Goal: Transaction & Acquisition: Book appointment/travel/reservation

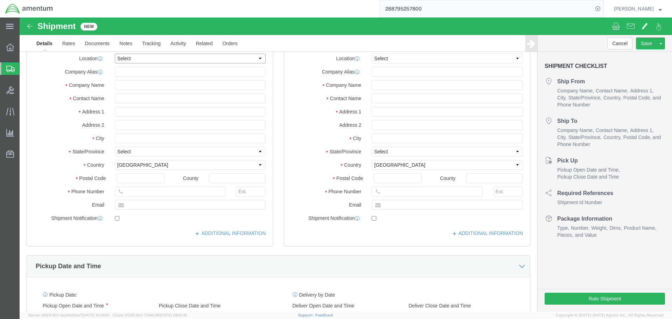
click select "Select My Profile Location [PHONE_NUMBER] [PHONE_NUMBER] [PHONE_NUMBER] [PHONE_…"
select select "MYPROFILE"
click select "Select My Profile Location [PHONE_NUMBER] [PHONE_NUMBER] [PHONE_NUMBER] [PHONE_…"
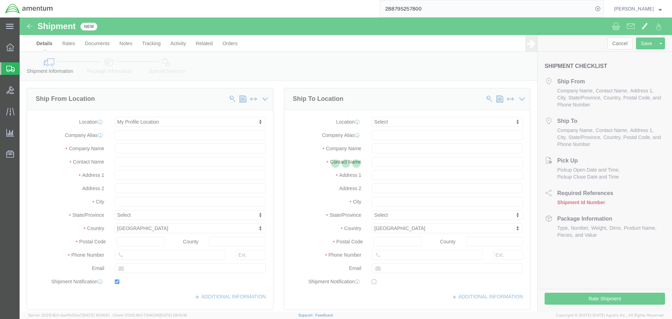
type input "4640 Subchaser Ct"
type input "Building 200"
type input "32244"
type input "[PHONE_NUMBER]"
type input "309"
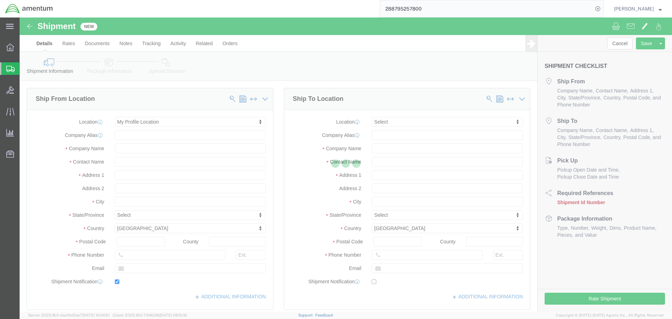
type input "[PERSON_NAME][EMAIL_ADDRESS][PERSON_NAME][DOMAIN_NAME]"
checkbox input "true"
type input "Amentum Services, Inc."
type input "[PERSON_NAME]"
type input "[GEOGRAPHIC_DATA]"
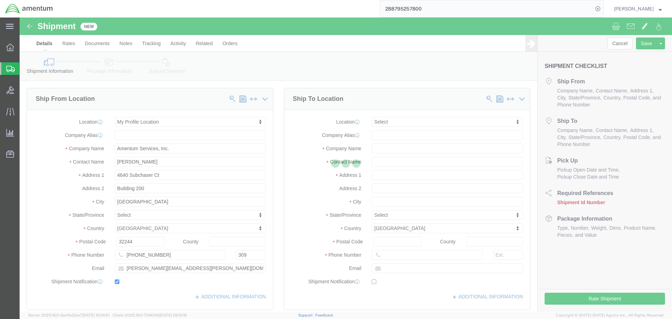
select select "FL"
click at [394, 148] on div at bounding box center [346, 165] width 653 height 294
select select
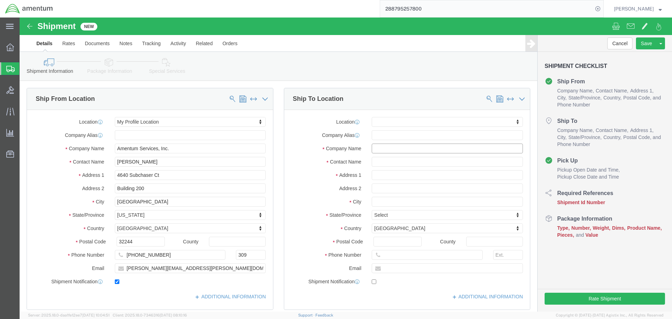
click input "text"
type input "r"
type input "Radio Masters Inc."
type input "DAI Invoice 575715"
type input "[STREET_ADDRESS][PERSON_NAME]"
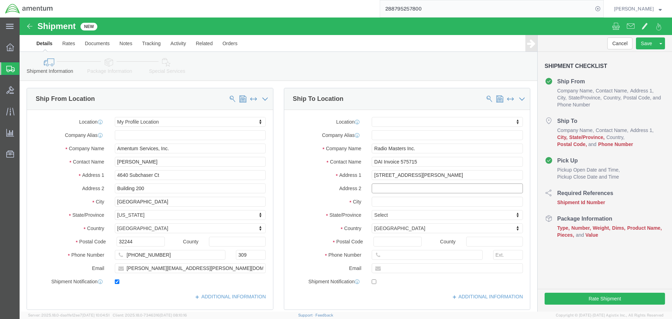
select select
type input "[GEOGRAPHIC_DATA]"
select select
type input "t"
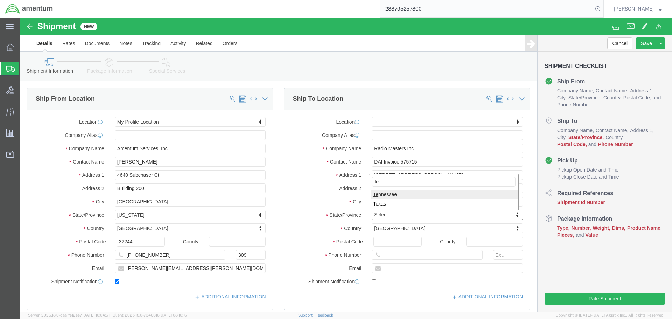
type input "tex"
select select
select select "[GEOGRAPHIC_DATA]"
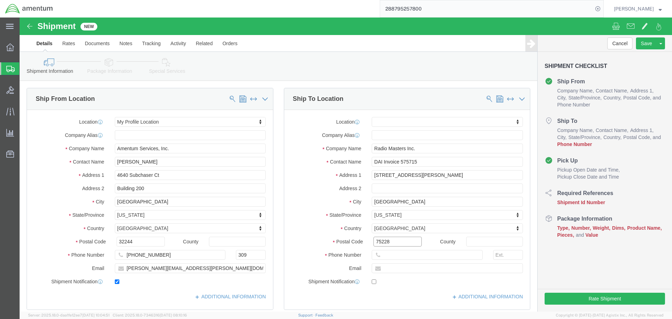
type input "75228"
select select
type input "2143278283"
click input "DAI Invoice 575715"
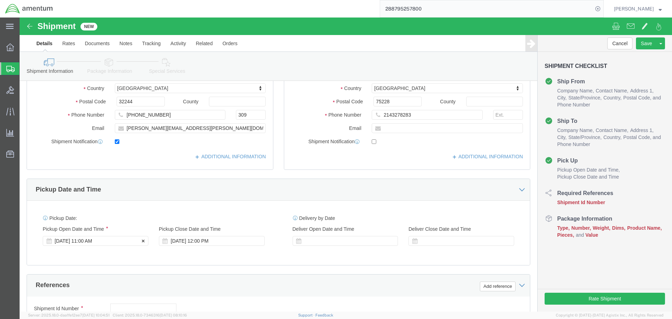
scroll to position [245, 0]
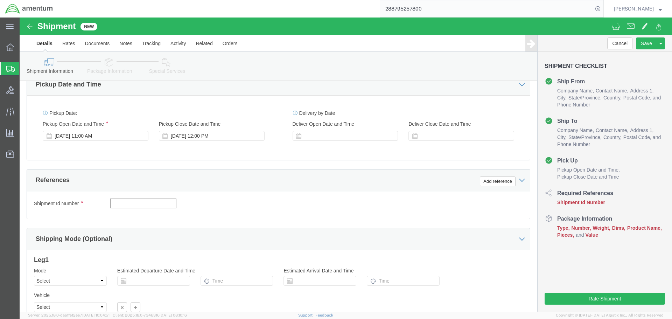
click input "text"
type input "c"
type input "C"
type input "RADIO MASTER CORE"
click button "Add reference"
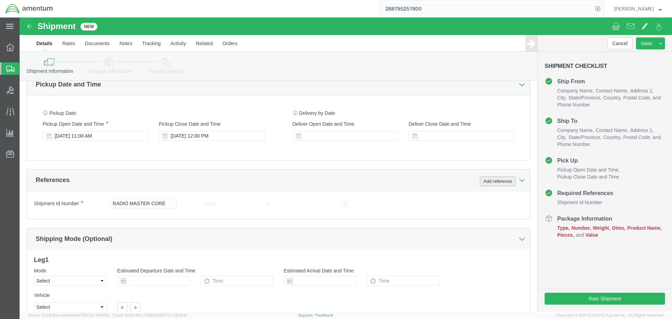
click button "Add reference"
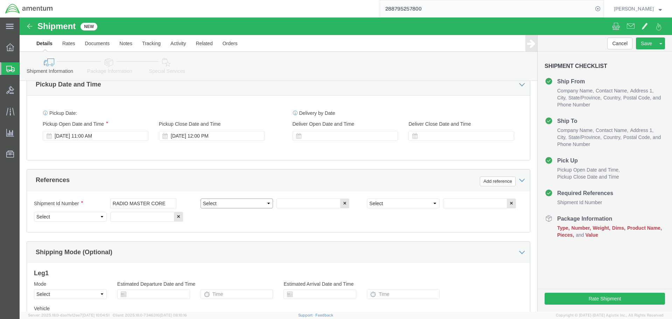
click select "Select Account Type Activity ID Airline Appointment Number ASN Batch Request # …"
select select "PROJNUM"
click select "Select Account Type Activity ID Airline Appointment Number ASN Batch Request # …"
type input "6118.03.03.2219.000.SER.0000"
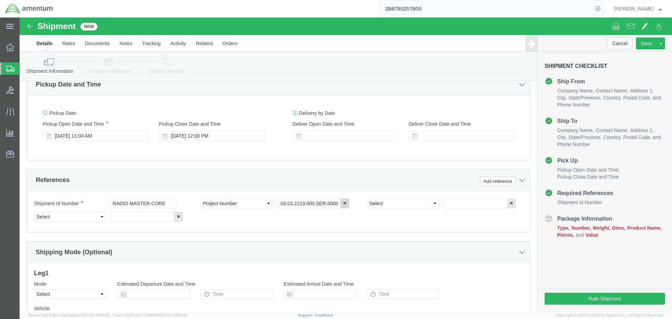
scroll to position [0, 0]
select select "DEPT"
type input "CBP"
select select "CUSTREF"
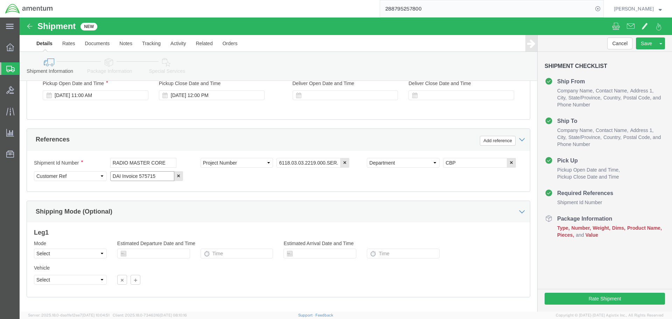
scroll to position [320, 0]
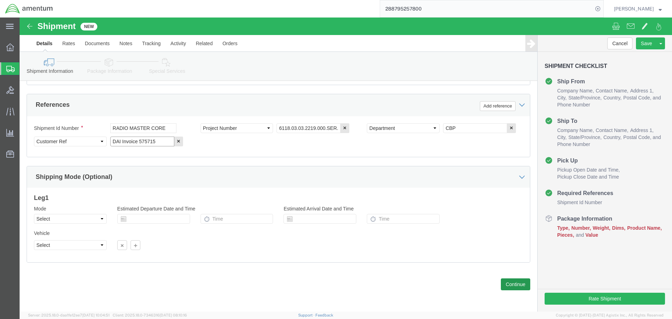
type input "DAI Invoice 575715"
click button "Continue"
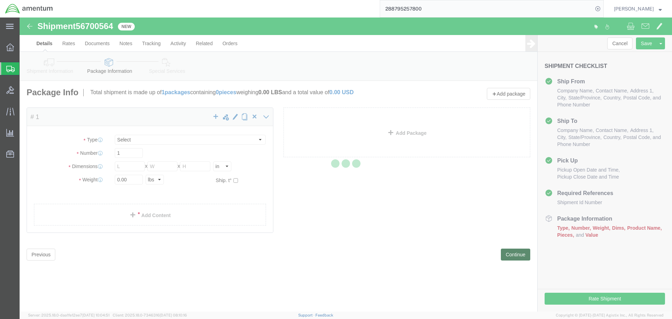
select select "CBOX"
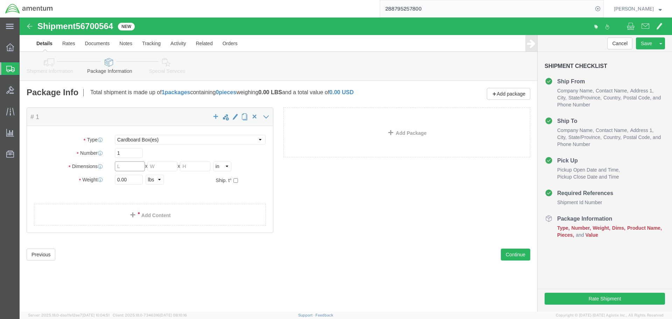
click input "text"
type input "10"
type input "8"
type input "6"
type input "3"
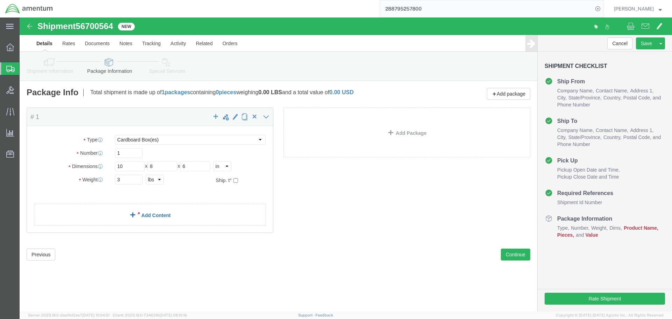
click link "Add Content"
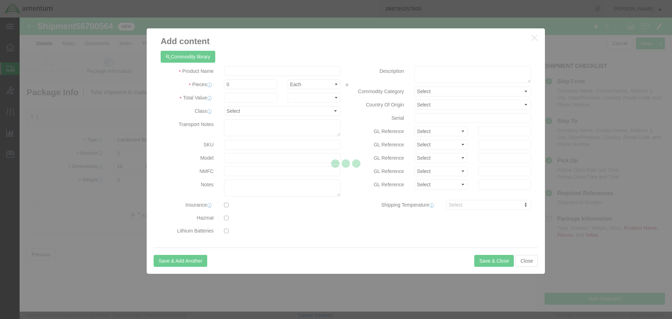
click at [251, 71] on div at bounding box center [346, 165] width 653 height 294
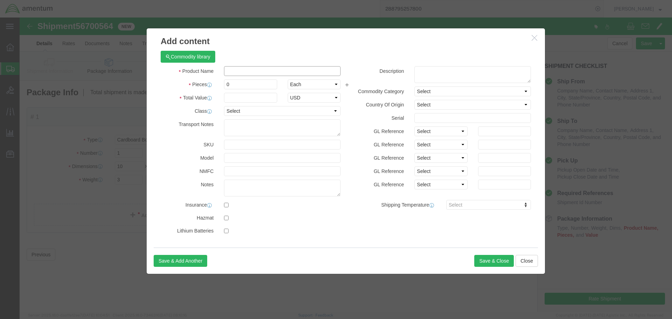
click input "text"
type input "MCU board"
click input "0"
type input "1"
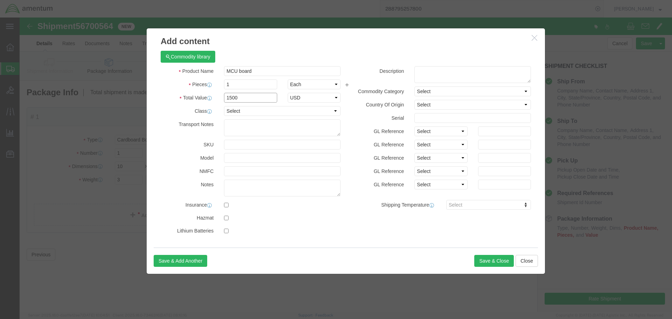
type input "1500"
click input "text"
type input "16089"
click button "Save & Close"
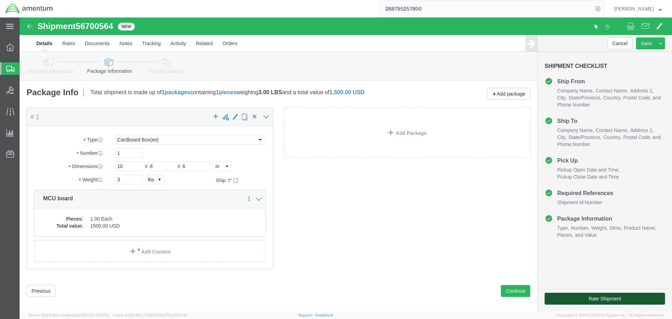
click button "Rate Shipment"
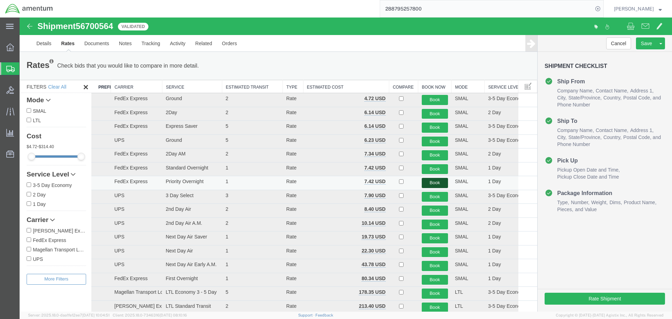
click at [433, 181] on button "Book" at bounding box center [435, 183] width 26 height 10
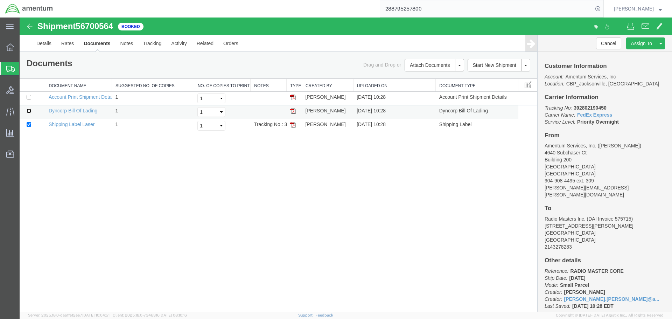
click at [28, 112] on input "checkbox" at bounding box center [29, 111] width 5 height 5
checkbox input "true"
click at [432, 76] on link "Print Documents" at bounding box center [433, 77] width 61 height 11
click at [595, 106] on b "392802190450" at bounding box center [590, 108] width 33 height 6
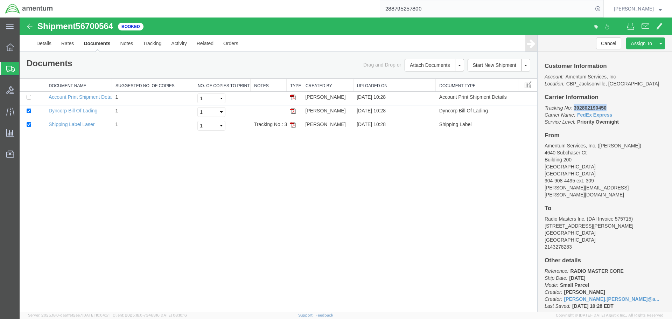
copy b "392802190450"
click at [622, 123] on p "Tracking No: 392802190450 Carrier Name: FedEx Express FedEx Express Service Lev…" at bounding box center [605, 114] width 120 height 21
drag, startPoint x: 619, startPoint y: 123, endPoint x: 544, endPoint y: 110, distance: 76.8
click at [544, 110] on div "Customer Information Account: Amentum Services, Inc Location: CBP_Jacksonville,…" at bounding box center [605, 182] width 134 height 260
copy p "Tracking No: 392802190450 Carrier Name: FedEx Express FedEx Express Service Lev…"
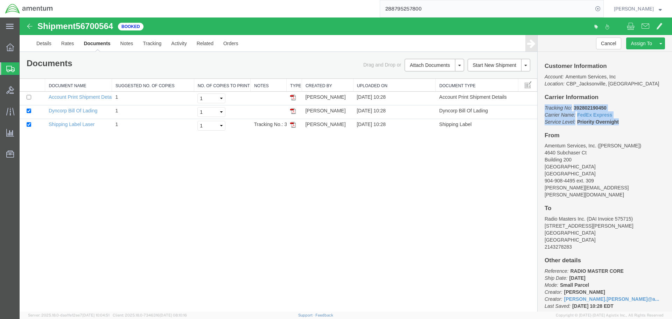
drag, startPoint x: 245, startPoint y: 181, endPoint x: 142, endPoint y: 142, distance: 110.6
click at [245, 181] on div "Shipment 56700564 3 of 3 Booked Details Rates Documents Notes Tracking Activity…" at bounding box center [346, 165] width 653 height 294
click at [0, 0] on span "Create Shipment" at bounding box center [0, 0] width 0 height 0
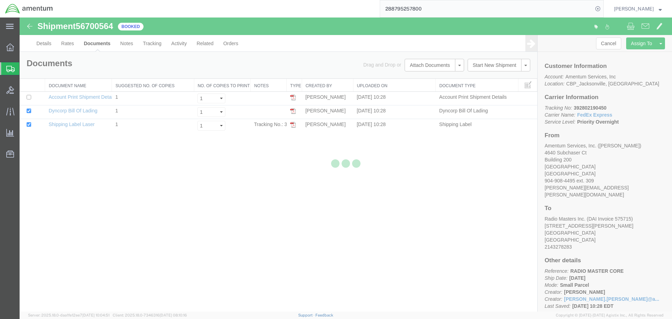
click at [242, 191] on div at bounding box center [346, 165] width 653 height 294
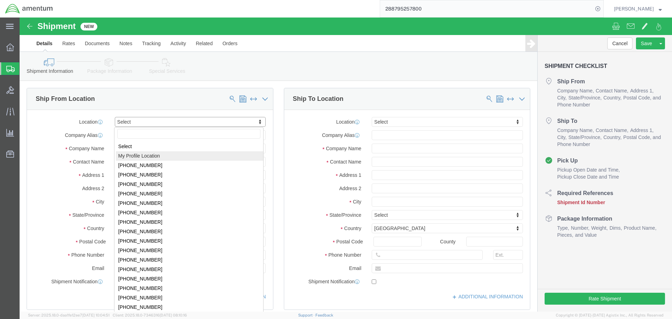
select select "MYPROFILE"
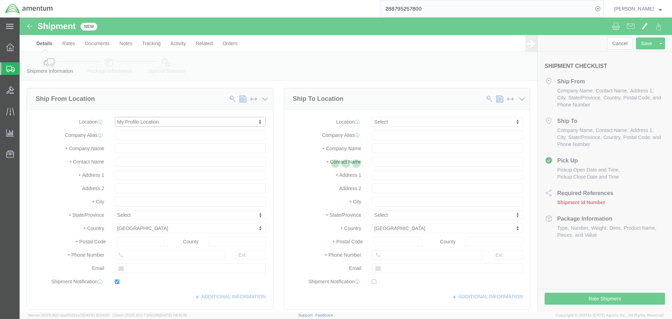
type input "4640 Subchaser Ct"
type input "Building 200"
type input "32244"
type input "[PHONE_NUMBER]"
type input "309"
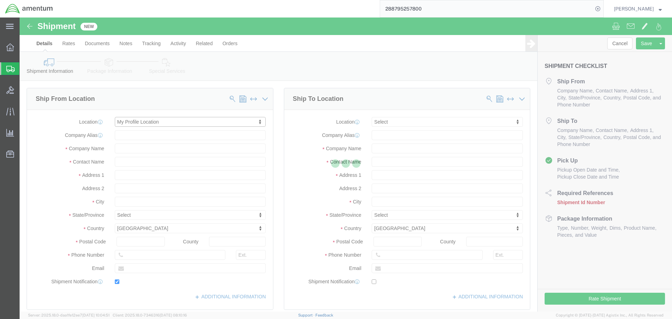
type input "[PERSON_NAME][EMAIL_ADDRESS][PERSON_NAME][DOMAIN_NAME]"
checkbox input "true"
type input "Amentum Services, Inc."
type input "[PERSON_NAME]"
type input "[GEOGRAPHIC_DATA]"
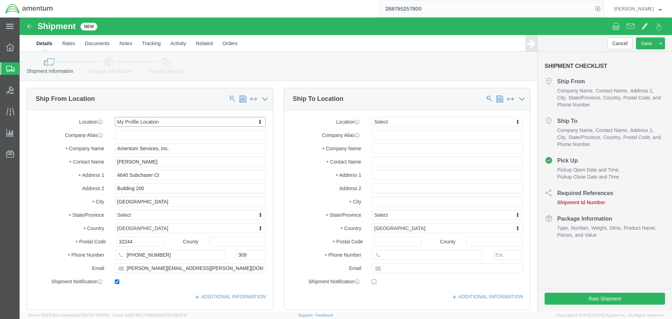
select select "FL"
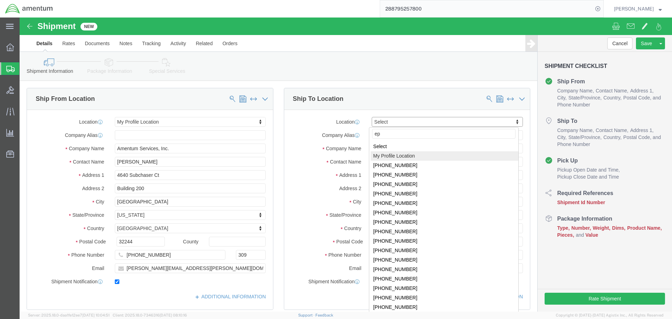
type input "epr"
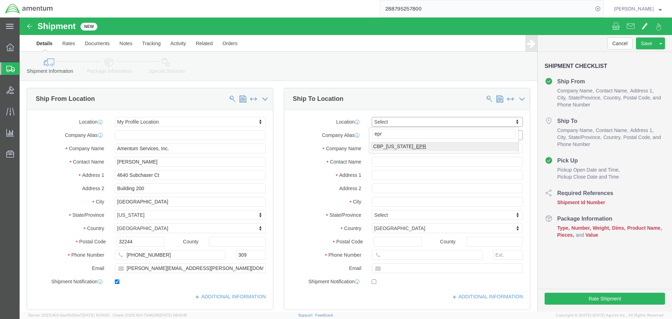
select select "49933"
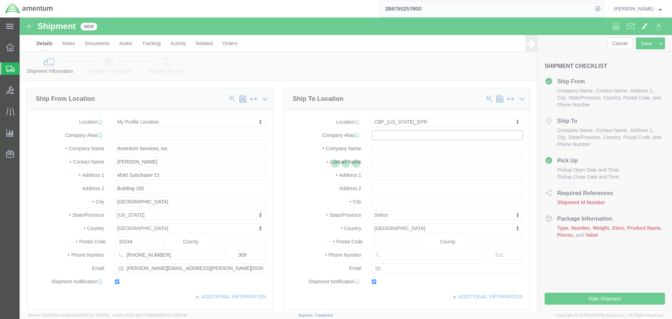
type input "[STREET_ADDRESS]"
type input "c/o Amentum Services, Inc."
select select "PR"
type input "00604"
type input "[PHONE_NUMBER]"
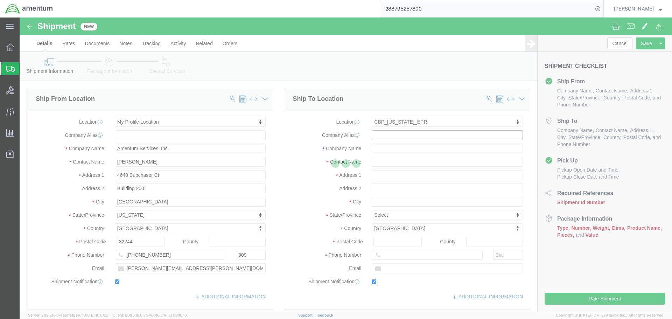
type input "[PERSON_NAME][EMAIL_ADDRESS][PERSON_NAME][DOMAIN_NAME]"
checkbox input "true"
type input "Amentum Services, Inc"
type input "[PERSON_NAME]"
type input "Aguadilla"
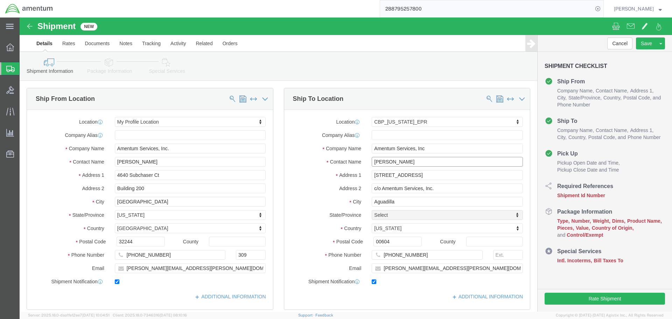
drag, startPoint x: 397, startPoint y: 143, endPoint x: 334, endPoint y: 143, distance: 63.0
click div "Contact Name [PERSON_NAME]"
type input "a"
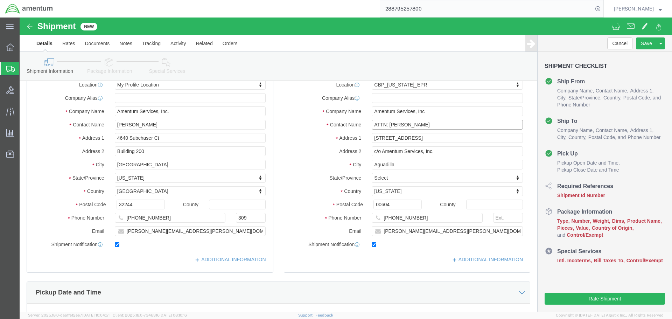
scroll to position [105, 0]
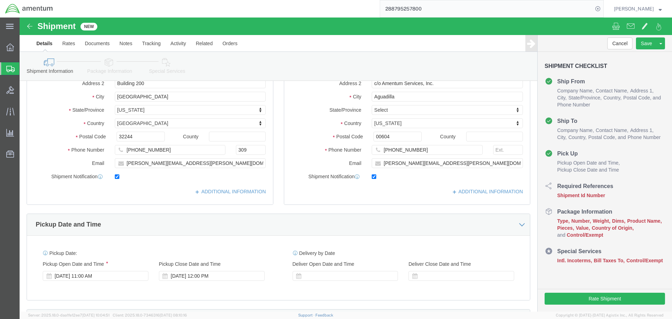
type input "ATTN: [PERSON_NAME]"
click input "checkbox"
checkbox input "false"
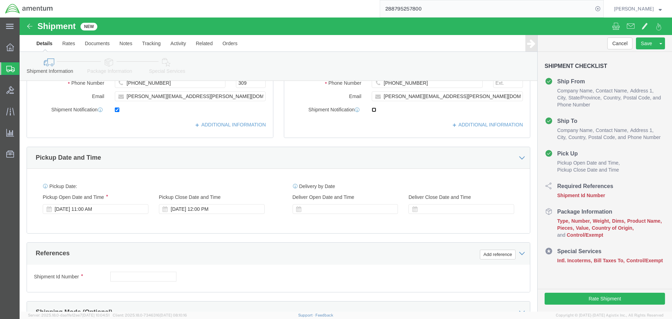
scroll to position [210, 0]
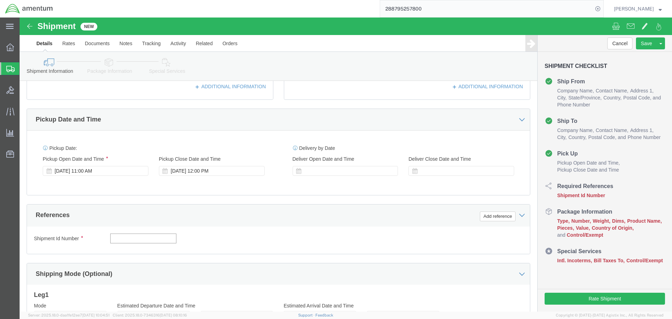
click input "text"
type input "SCREWS FOR EPR"
click button "Add reference"
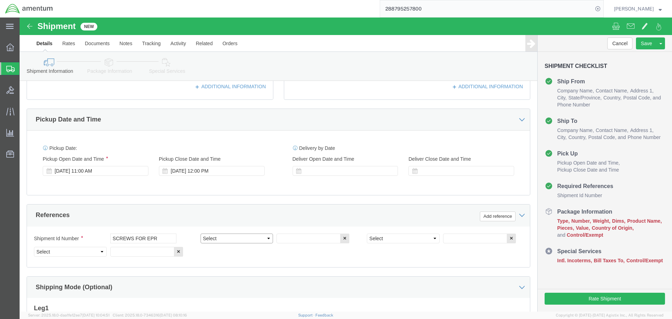
click select "Select Account Type Activity ID Airline Appointment Number ASN Batch Request # …"
select select "PROJNUM"
click select "Select Account Type Activity ID Airline Appointment Number ASN Batch Request # …"
type input "6118.03.03.2219.000.SER.0000"
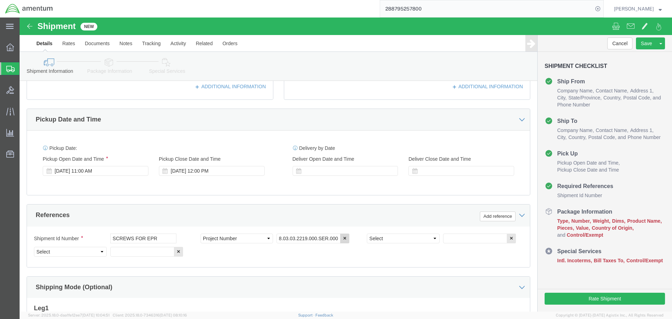
scroll to position [0, 0]
select select "DEPT"
type input "CBP"
select select "CUSTREF"
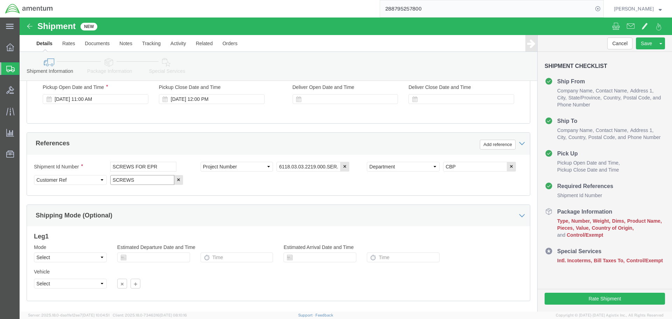
scroll to position [320, 0]
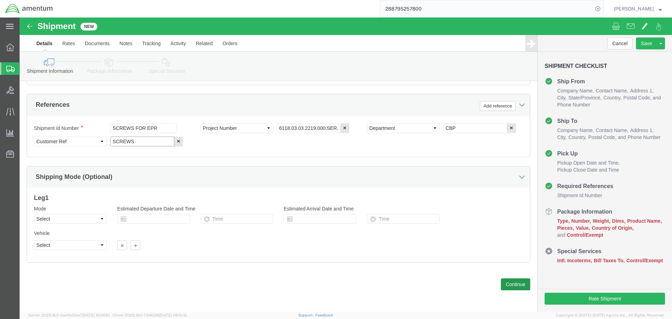
type input "SCREWS"
click button "Continue"
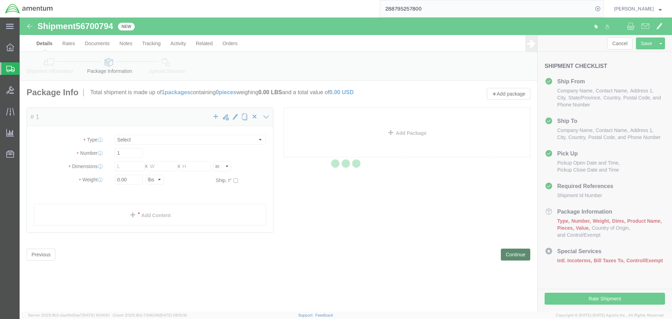
select select "CBOX"
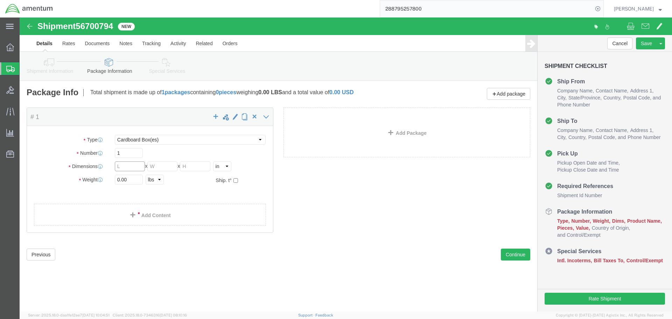
click input "text"
type input "12"
type input "7"
type input "9"
type input "3"
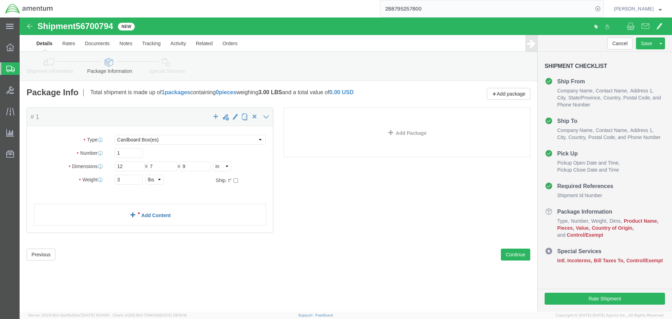
click link "Add Content"
click div
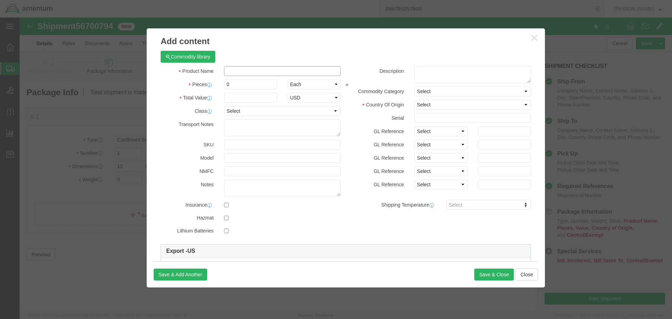
click input "text"
type input "S"
type input "CAP SCREW"
type input "4"
type input "50"
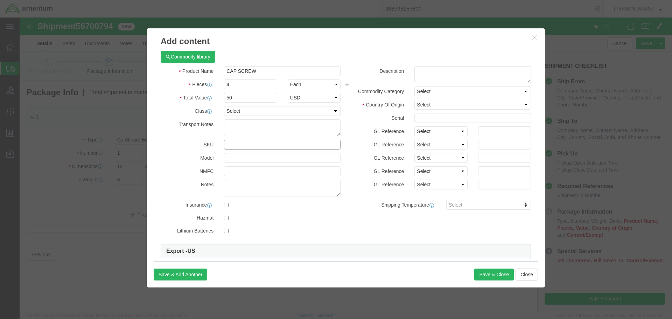
click input "text"
type input "10000700"
click select "Select [GEOGRAPHIC_DATA] [GEOGRAPHIC_DATA] [GEOGRAPHIC_DATA] [GEOGRAPHIC_DATA] …"
select select "US"
click select "Select [GEOGRAPHIC_DATA] [GEOGRAPHIC_DATA] [GEOGRAPHIC_DATA] [GEOGRAPHIC_DATA] …"
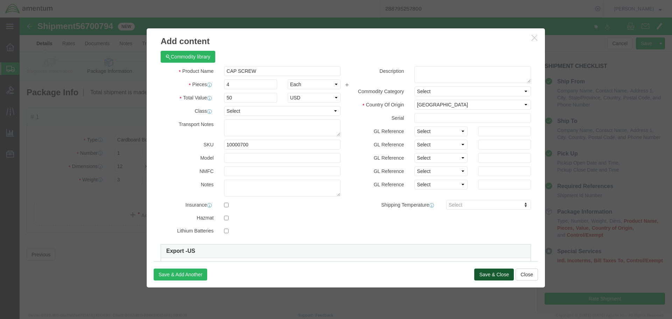
click button "Save & Close"
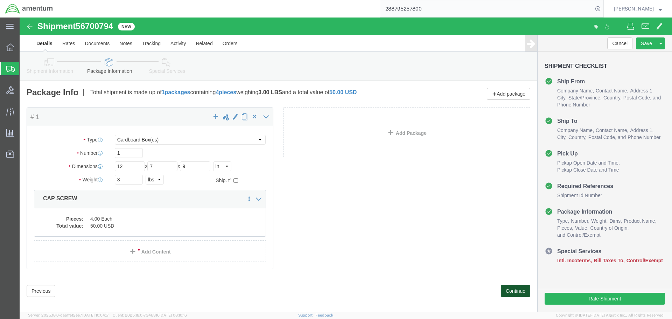
click button "Continue"
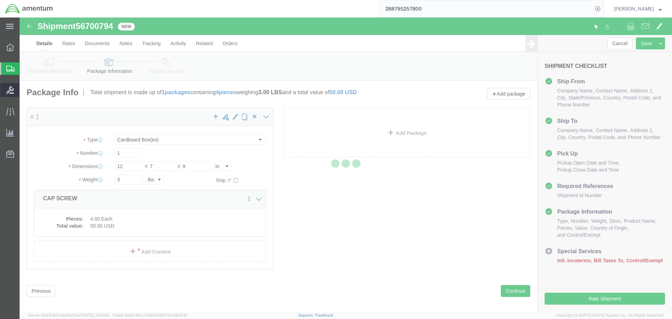
select select
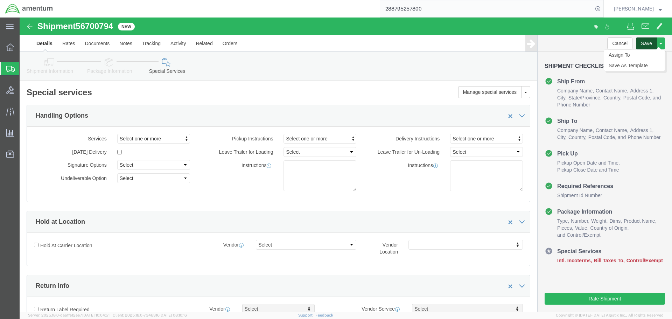
drag, startPoint x: 621, startPoint y: 27, endPoint x: 613, endPoint y: 29, distance: 8.7
click button "Save"
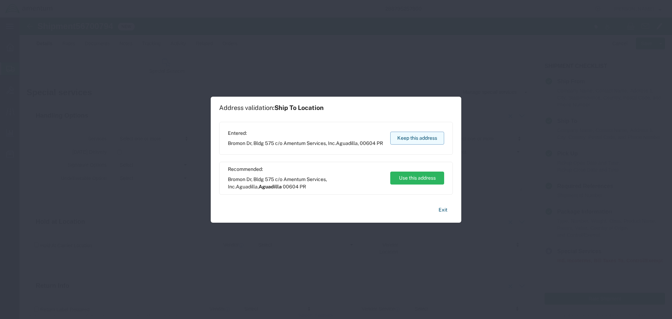
click at [421, 143] on button "Keep this address" at bounding box center [417, 138] width 54 height 13
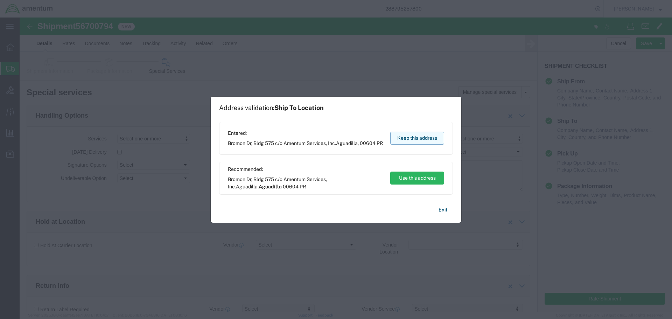
click at [414, 135] on button "Keep this address" at bounding box center [417, 138] width 54 height 13
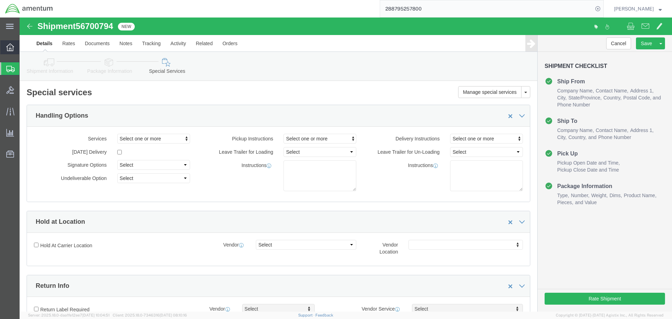
click at [9, 50] on icon at bounding box center [10, 47] width 8 height 8
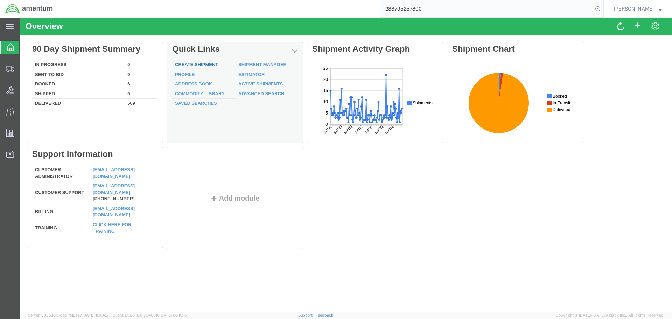
click at [183, 65] on link "Create Shipment" at bounding box center [196, 64] width 43 height 5
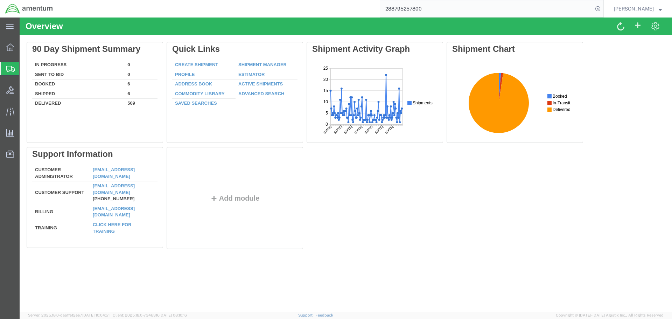
click at [195, 65] on div at bounding box center [346, 165] width 653 height 294
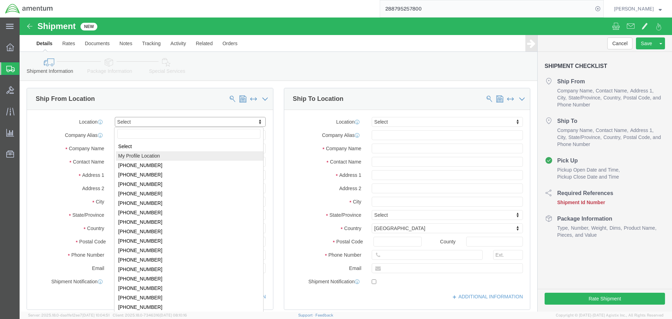
select select "MYPROFILE"
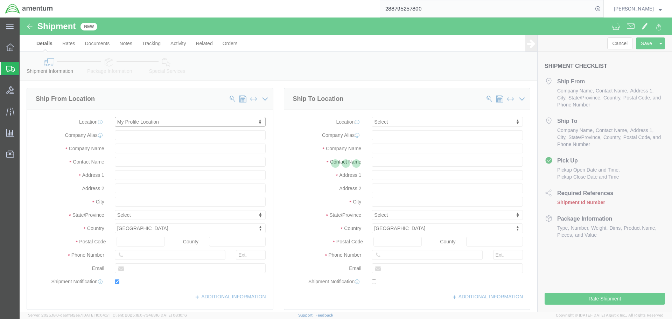
type input "Amentum Services, Inc."
type input "[PERSON_NAME]"
type input "4640 Subchaser Ct"
type input "Building 200"
type input "[GEOGRAPHIC_DATA]"
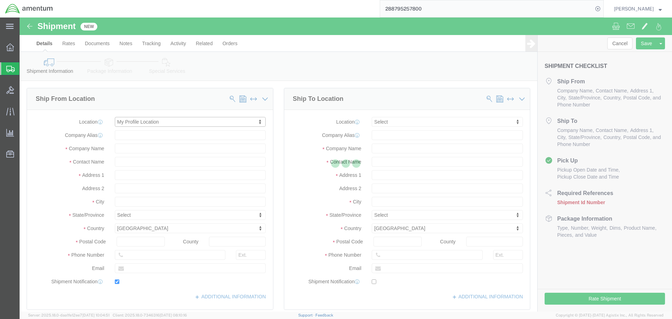
type input "32244"
type input "[PHONE_NUMBER]"
type input "309"
type input "[PERSON_NAME][EMAIL_ADDRESS][PERSON_NAME][DOMAIN_NAME]"
checkbox input "true"
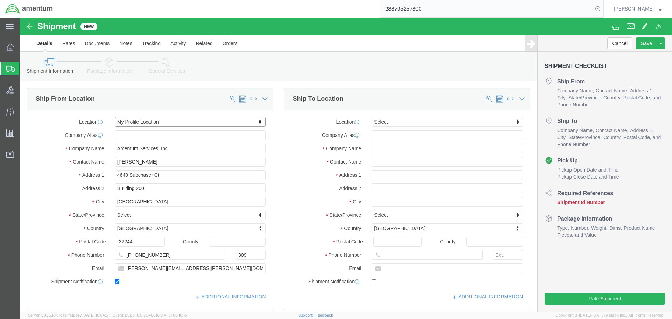
select select "FL"
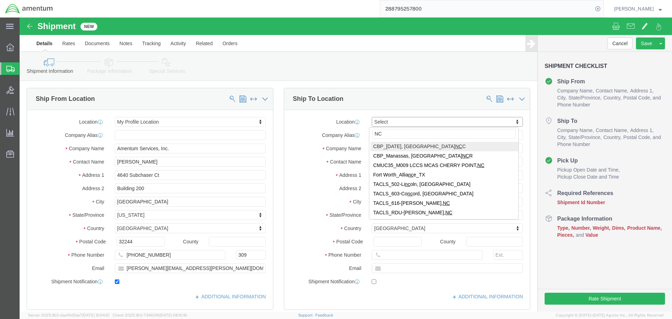
type input "NCR"
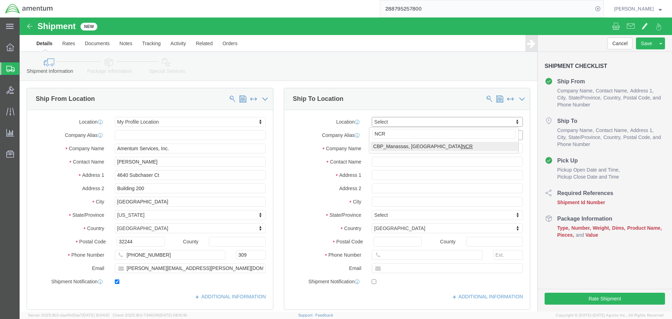
select select "49925"
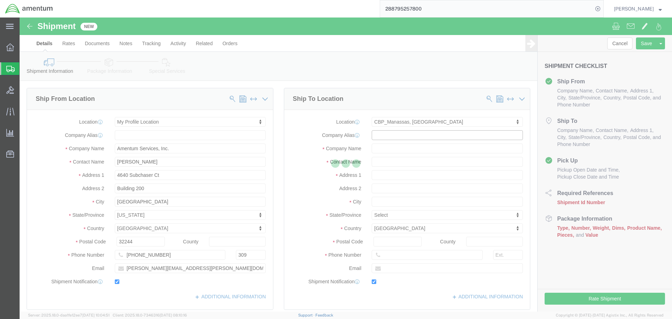
type input "Amentum Services, Inc"
type input "[PERSON_NAME]"
type input "[STREET_ADDRESS]"
type input "Manassas"
type input "20110"
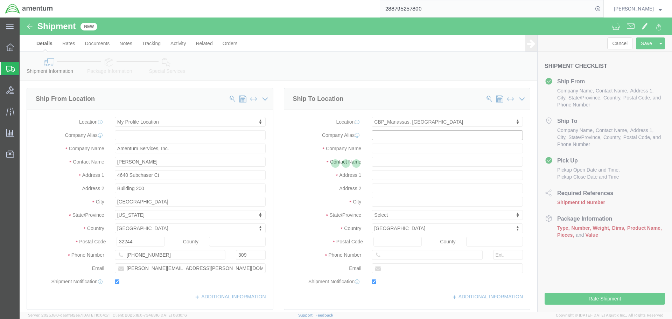
type input "[PHONE_NUMBER]"
type input "236"
type input "[PERSON_NAME][EMAIL_ADDRESS][PERSON_NAME][DOMAIN_NAME]"
checkbox input "true"
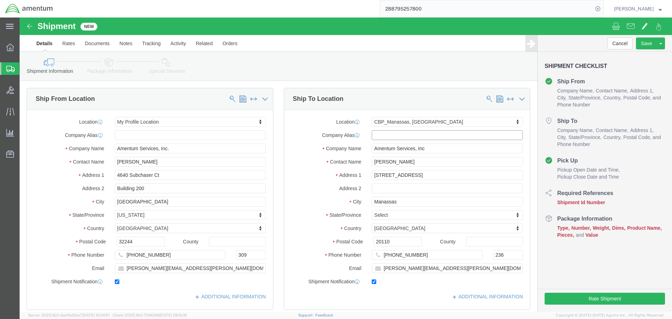
select select "VA"
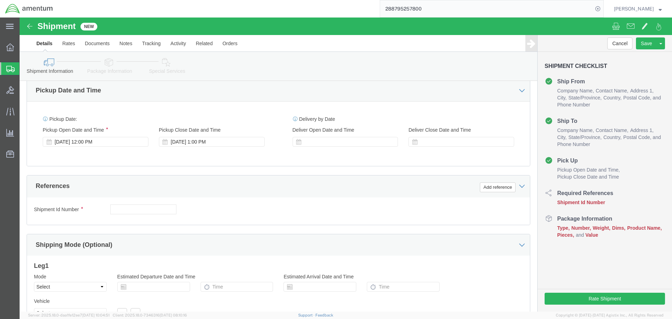
scroll to position [245, 0]
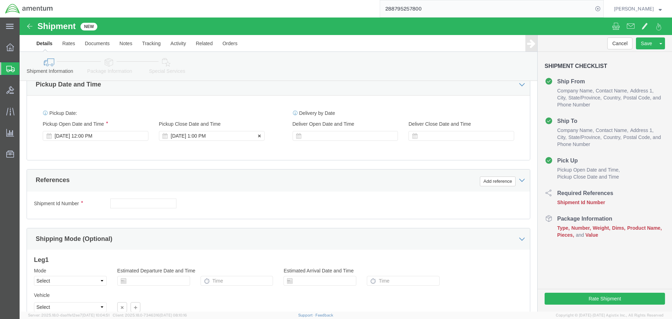
click div "[DATE] 1:00 PM"
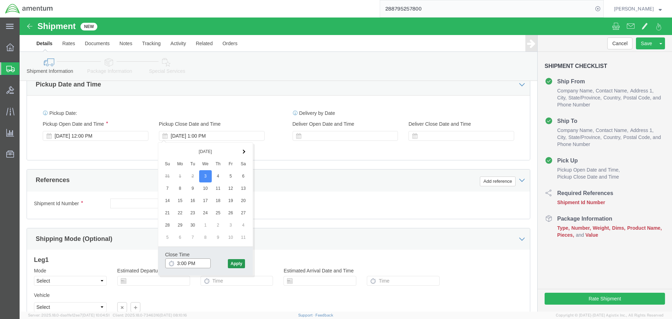
type input "3:00 PM"
click button "Apply"
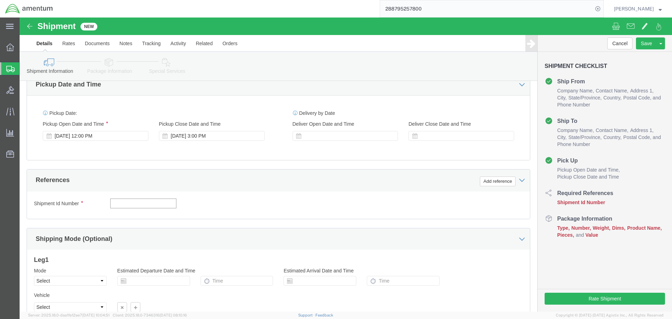
click input "text"
drag, startPoint x: 108, startPoint y: 184, endPoint x: 75, endPoint y: 178, distance: 33.5
click div "Shipment Id Number IR02027 TO NCR Select Account Type Activity ID Airline Appoi…"
type input "380HD TO NCR"
click div "Add reference"
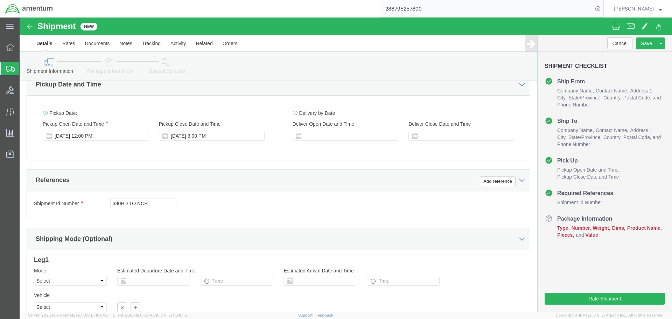
click div "Add reference"
click button "Add reference"
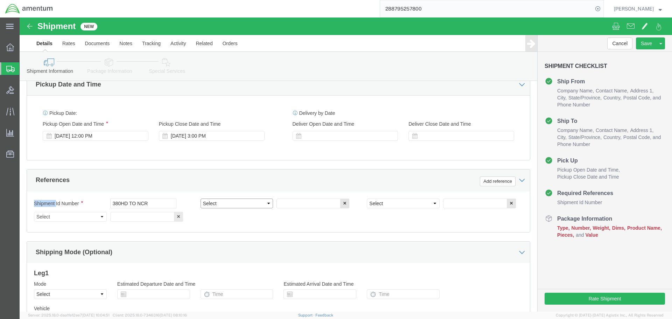
click select "Select Account Type Activity ID Airline Appointment Number ASN Batch Request # …"
select select "PROJNUM"
click select "Select Account Type Activity ID Airline Appointment Number ASN Batch Request # …"
type input "6118.03.03.2219.000.SER.0000"
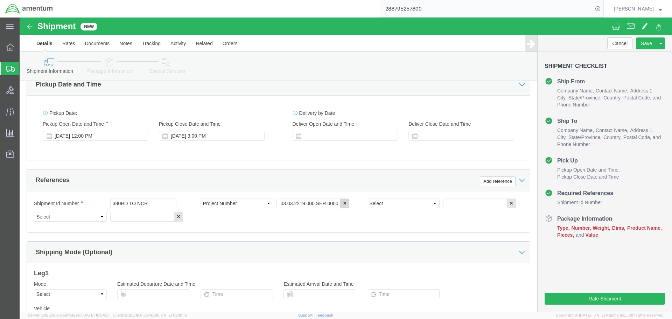
scroll to position [0, 0]
select select "DEPT"
type input "CBP"
select select "CUSTREF"
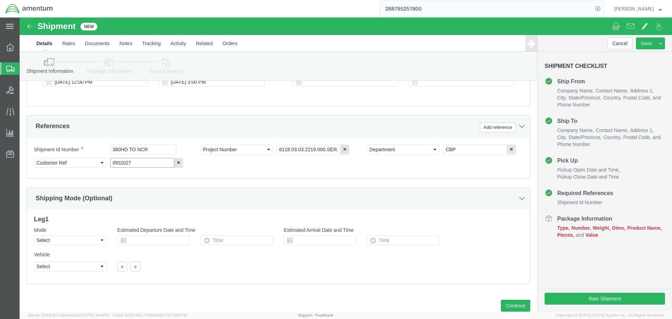
scroll to position [320, 0]
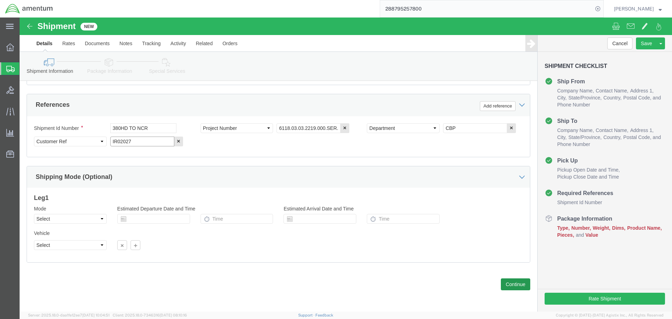
type input "IR02027"
click button "Continue"
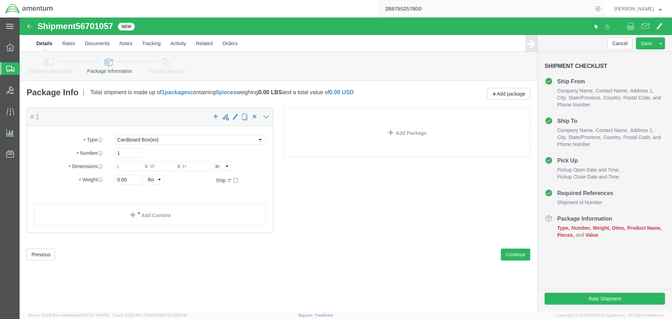
click div "Package Type Select BCK Boxes Bale(s) Basket(s) Bolt(s) Bottle(s) Buckets Bulk …"
click select "Select BCK Boxes Bale(s) Basket(s) Bolt(s) Bottle(s) Buckets Bulk Bundle(s) Can…"
select select "PSNS"
click select "Select BCK Boxes Bale(s) Basket(s) Bolt(s) Bottle(s) Buckets Bulk Bundle(s) Can…"
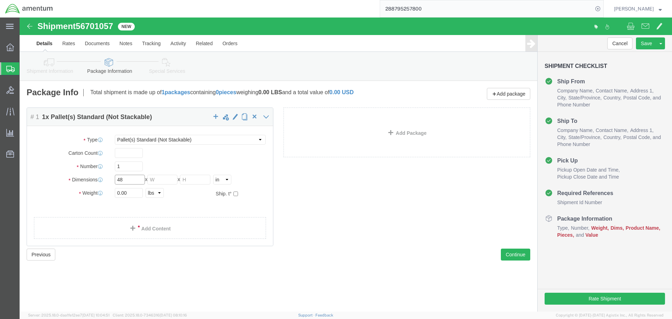
type input "48"
type input "40"
type input "58"
type input "250"
click span
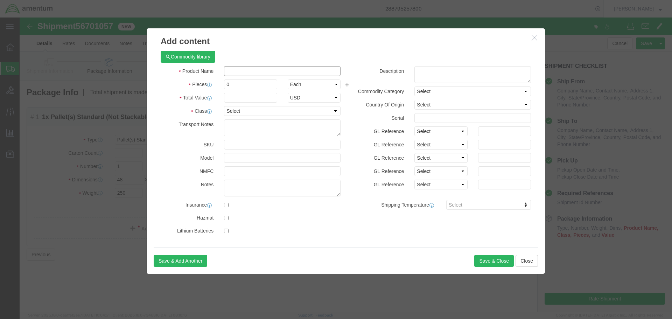
click input "text"
type input "380HD"
type input "I"
type input "1"
type input "700000"
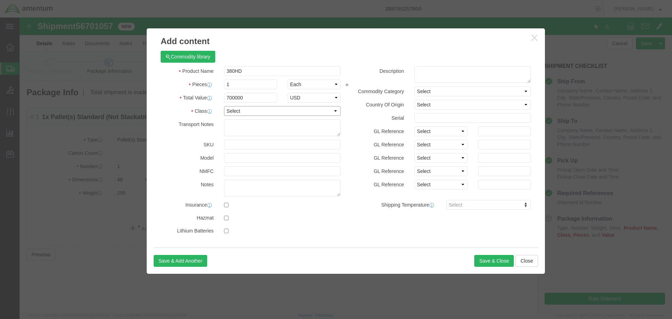
click select "Select 50 55 60 65 70 85 92.5 100 125 175 250 300 400"
select select "250"
click select "Select 50 55 60 65 70 85 92.5 100 125 175 250 300 400"
click button "Save & Close"
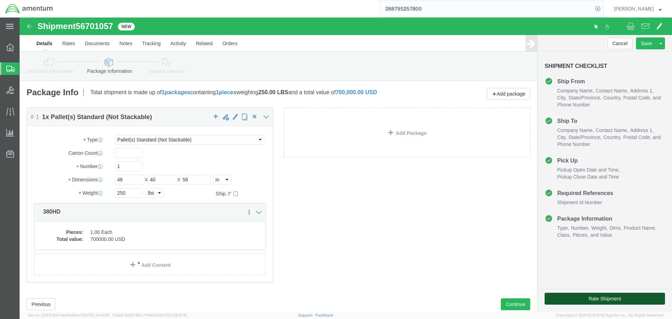
click button "Rate Shipment"
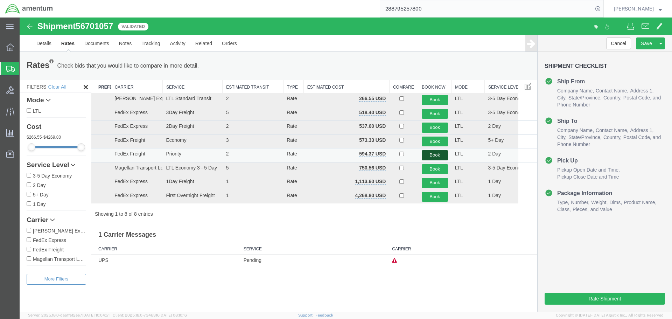
click at [431, 155] on button "Book" at bounding box center [435, 155] width 26 height 10
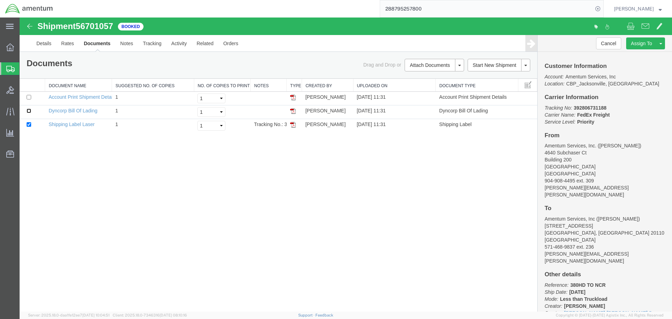
click at [28, 111] on input "checkbox" at bounding box center [29, 111] width 5 height 5
checkbox input "true"
click at [417, 76] on link "Print Documents" at bounding box center [433, 77] width 61 height 11
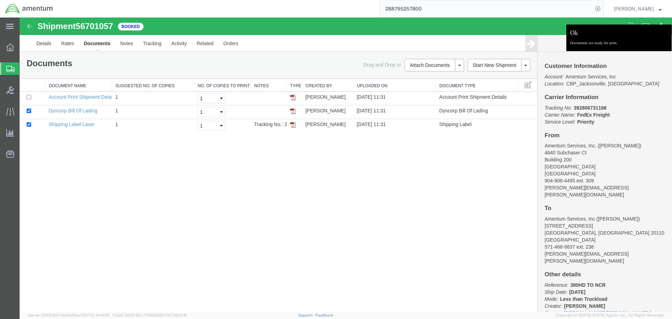
click at [585, 108] on b "392806731188" at bounding box center [590, 108] width 33 height 6
copy b "392806731188"
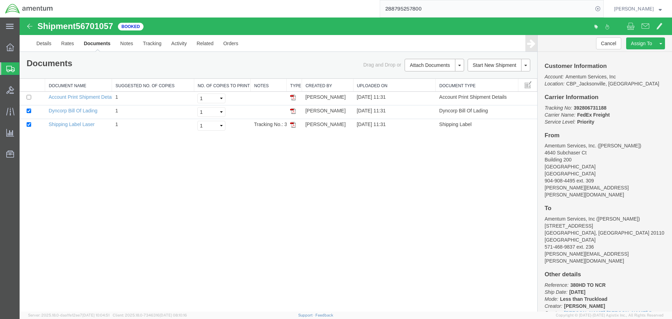
click at [199, 199] on div "Shipment 56701057 3 of 3 Booked Details Rates Documents Notes Tracking Activity…" at bounding box center [346, 165] width 653 height 294
click at [635, 53] on link "Clone Shipment" at bounding box center [634, 55] width 61 height 11
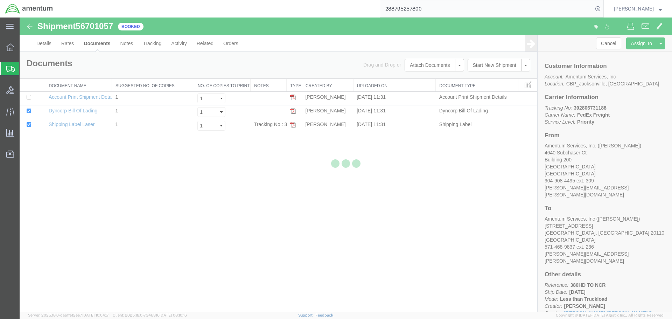
select select "49917"
select select "49925"
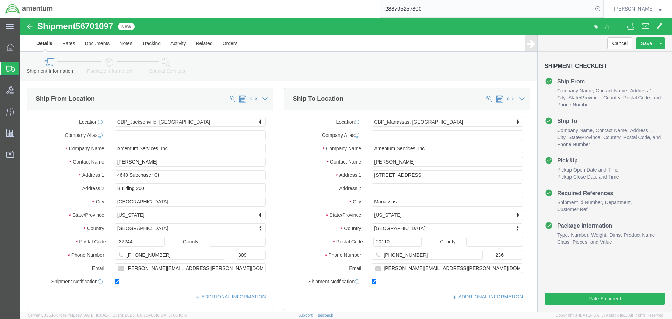
drag, startPoint x: 476, startPoint y: 122, endPoint x: 457, endPoint y: 104, distance: 26.3
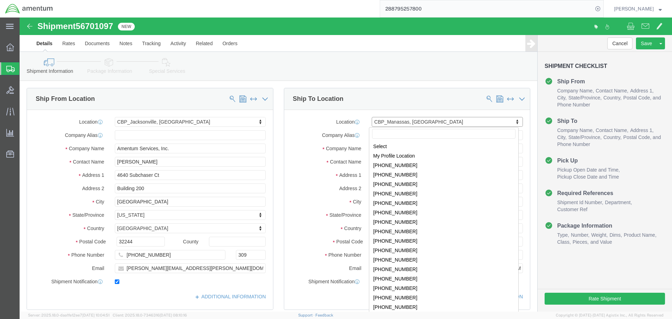
scroll to position [1315, 0]
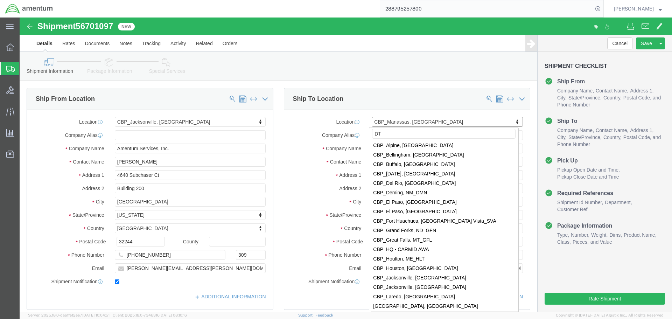
type input "DTM"
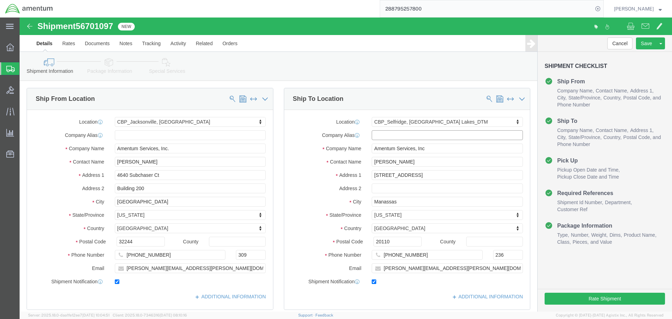
select select "49921"
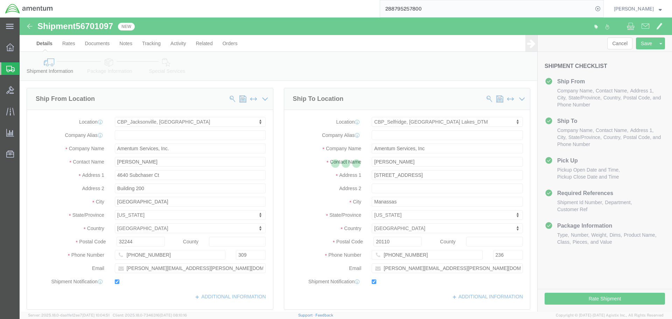
type input "[PERSON_NAME]"
type input "[STREET_ADDRESS]"
type input "Building 1422"
type input "Selfridge"
type input "48045"
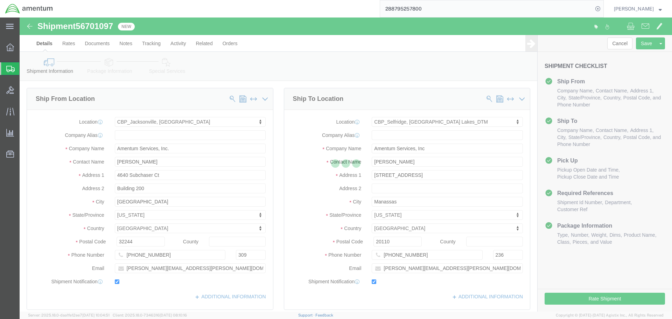
type input "[PHONE_NUMBER]"
type input "[PERSON_NAME][EMAIL_ADDRESS][PERSON_NAME][DOMAIN_NAME]"
select select "MI"
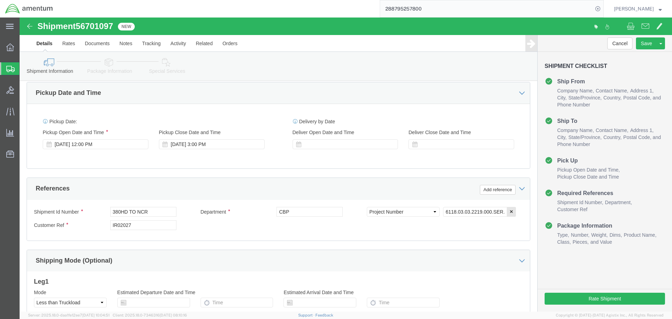
scroll to position [245, 0]
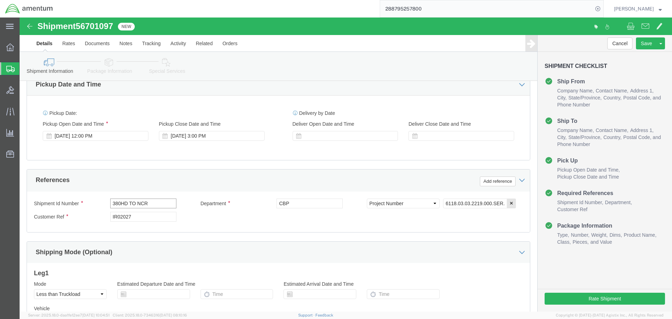
click input "380HD TO NCR"
type input "380HD TO DTM"
click input "IR02027"
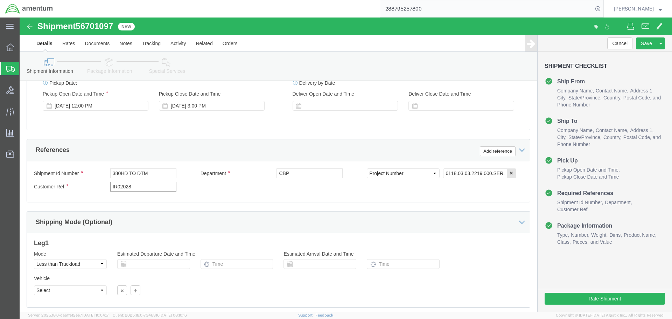
scroll to position [320, 0]
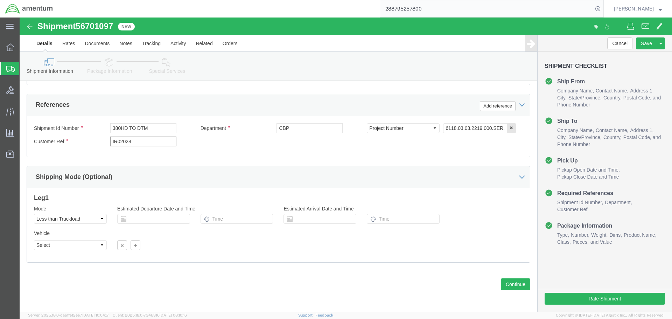
type input "IR02028"
click button "Continue"
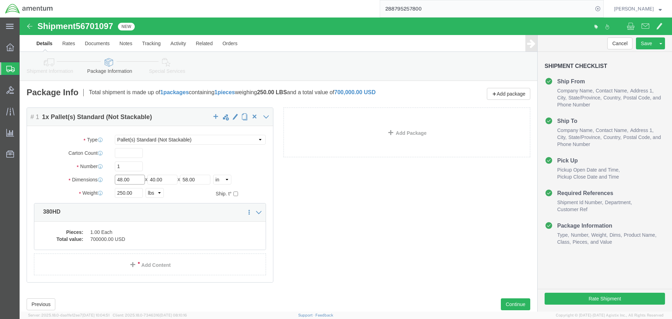
click input "48.00"
type input "40"
type input "32"
type input "58"
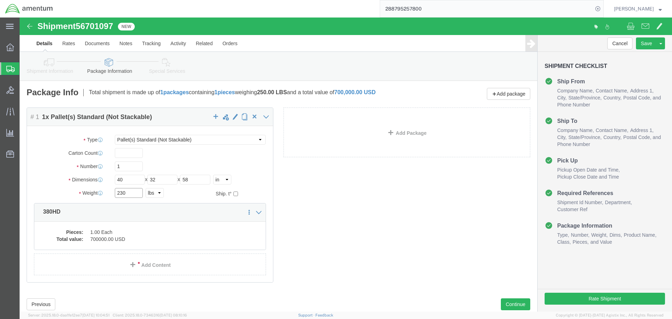
type input "230"
click div "Pieces: 1.00 Each Total value: 700000.00 USD"
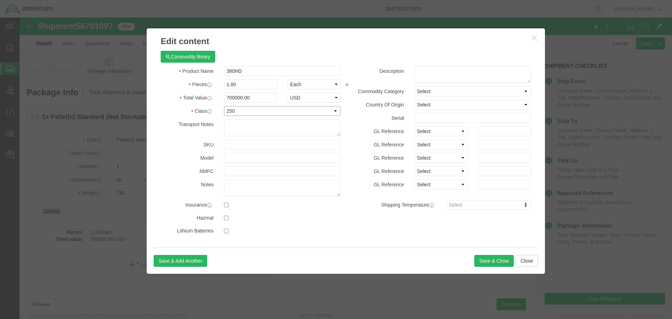
click select "Select 50 55 60 65 70 85 92.5 100 125 175 250 300 400"
select select "175"
click select "Select 50 55 60 65 70 85 92.5 100 125 175 250 300 400"
click button "Save & Close"
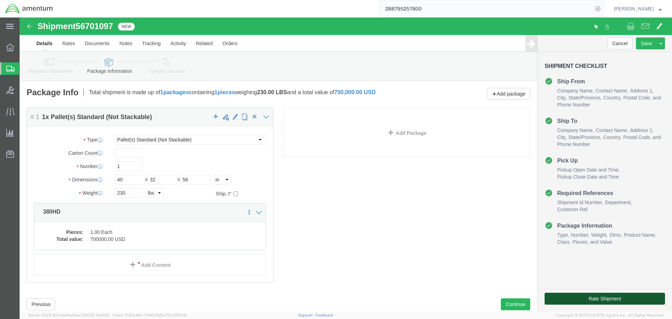
click button "Rate Shipment"
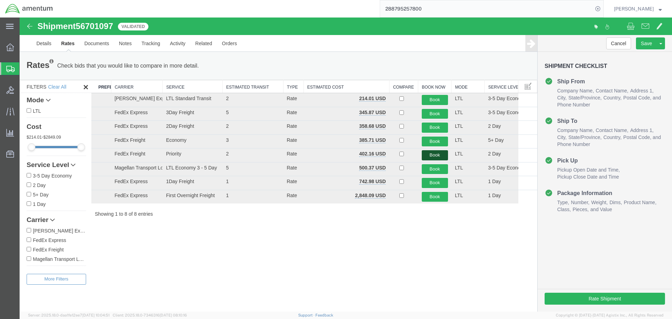
click at [439, 157] on button "Book" at bounding box center [435, 155] width 26 height 10
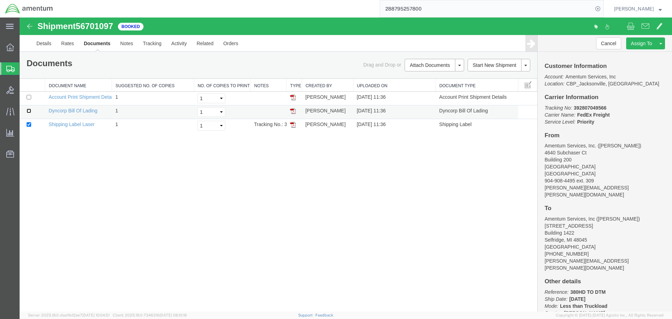
click at [27, 111] on input "checkbox" at bounding box center [29, 111] width 5 height 5
checkbox input "true"
click at [428, 75] on link "Print Documents" at bounding box center [433, 77] width 61 height 11
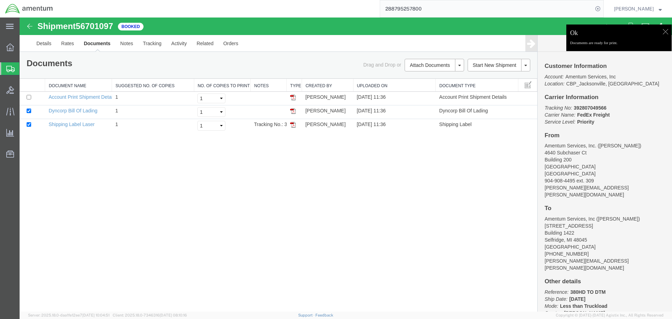
click at [597, 107] on b "392807049566" at bounding box center [590, 108] width 33 height 6
copy b "392807049566"
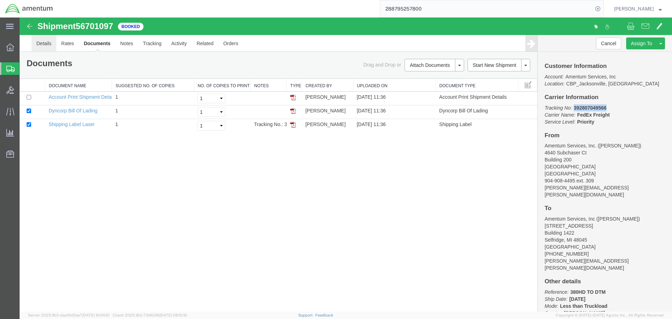
click at [47, 44] on link "Details" at bounding box center [44, 43] width 25 height 17
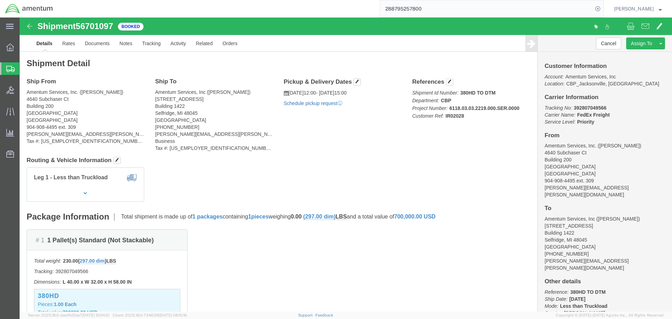
click link "Schedule pickup request"
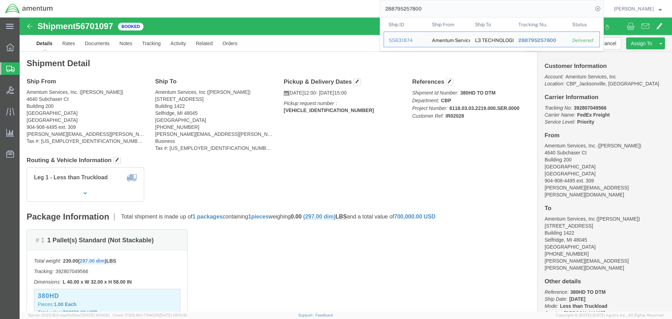
drag, startPoint x: 493, startPoint y: 13, endPoint x: 366, endPoint y: 13, distance: 126.8
click at [380, 11] on div "288795257800 Ship ID Ship From Ship To Tracking Nu. Status Ship ID 55631874 Shi…" at bounding box center [331, 9] width 546 height 18
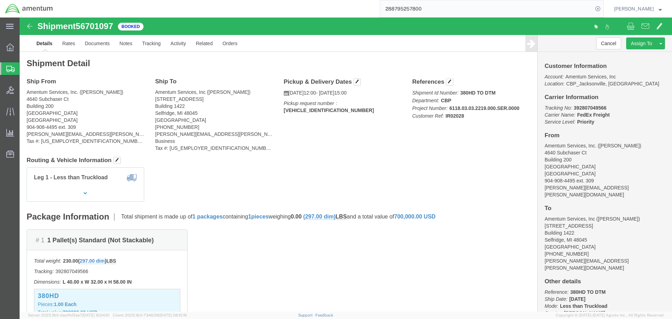
paste input "392806731188"
type input "392806731188"
click at [603, 8] on icon at bounding box center [598, 9] width 10 height 10
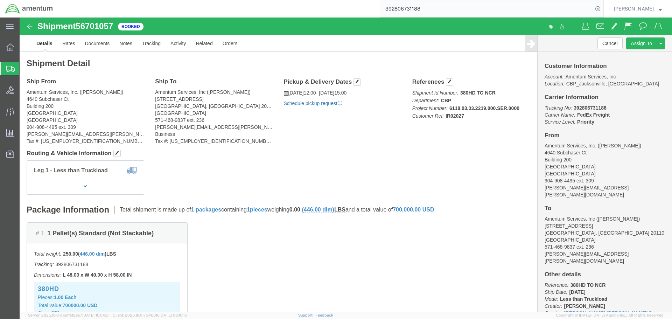
click link "Schedule pickup request"
